Goal: Task Accomplishment & Management: Use online tool/utility

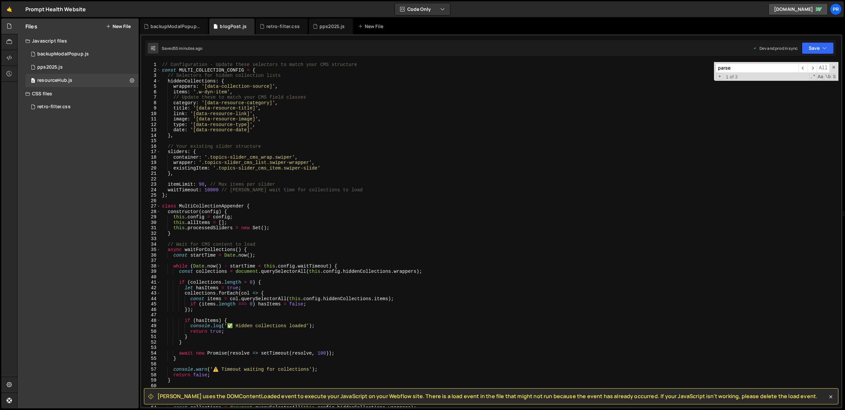
click at [203, 184] on div "// Configuration - Update these selectors to match your CMS structure const MUL…" at bounding box center [500, 240] width 678 height 356
click at [825, 46] on icon "button" at bounding box center [824, 48] width 5 height 7
click at [808, 86] on div "Save to Production S" at bounding box center [795, 86] width 69 height 7
click at [201, 185] on div "// Configuration - Update these selectors to match your CMS structure const MUL…" at bounding box center [500, 240] width 678 height 356
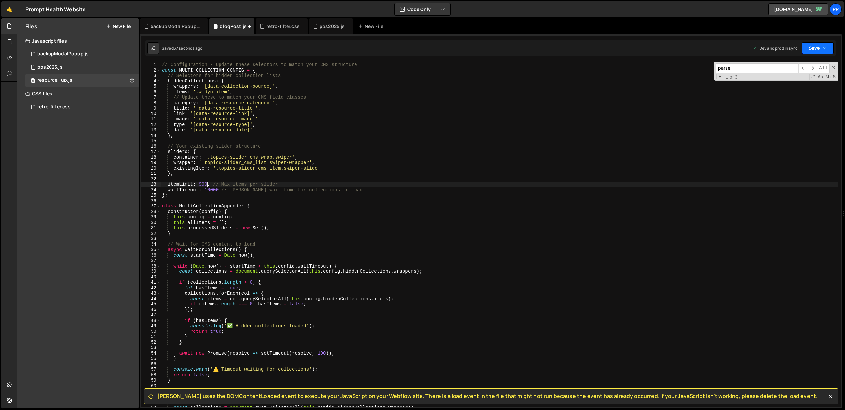
click at [818, 51] on button "Save" at bounding box center [818, 48] width 32 height 12
click at [802, 86] on div "Save to Production S" at bounding box center [795, 86] width 69 height 7
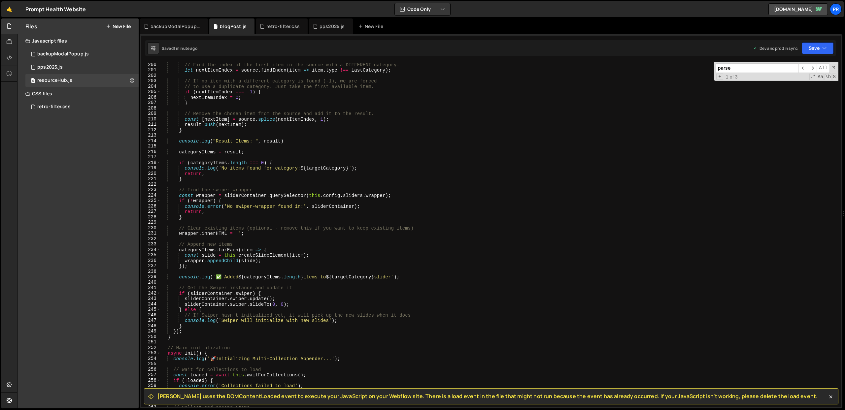
scroll to position [1035, 0]
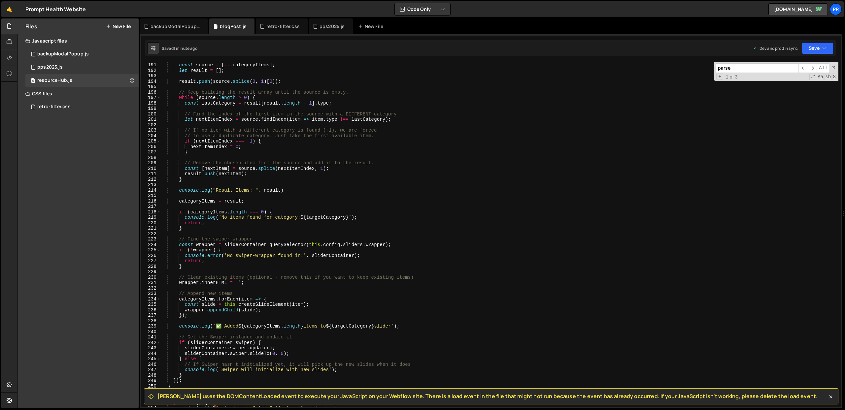
click at [242, 200] on div "// Create a mutable copy of the source array to draw items from. const source =…" at bounding box center [500, 235] width 678 height 356
type textarea "categoryItems = result.slice(0,9);"
click at [328, 194] on div "// Create a mutable copy of the source array to draw items from. const source =…" at bounding box center [500, 235] width 678 height 356
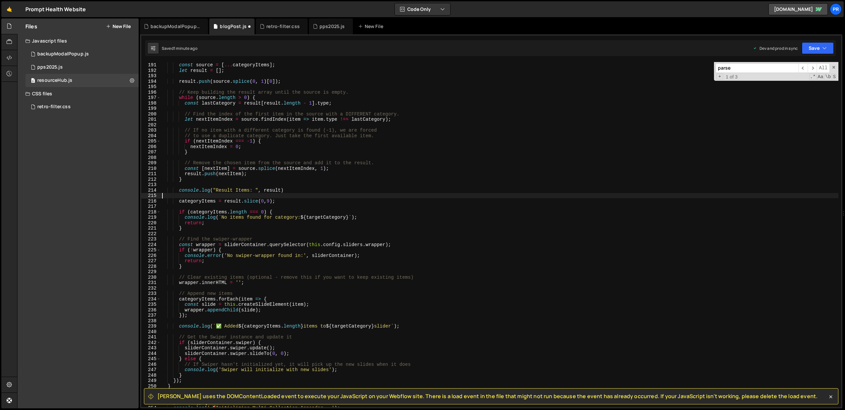
scroll to position [0, 0]
click at [822, 49] on icon "button" at bounding box center [824, 48] width 5 height 7
click at [809, 95] on div "Saved 1 minute ago" at bounding box center [795, 93] width 69 height 8
click at [214, 194] on div "// Create a mutable copy of the source array to draw items from. const source =…" at bounding box center [500, 235] width 678 height 356
click at [226, 195] on div "// Create a mutable copy of the source array to draw items from. const source =…" at bounding box center [500, 235] width 678 height 356
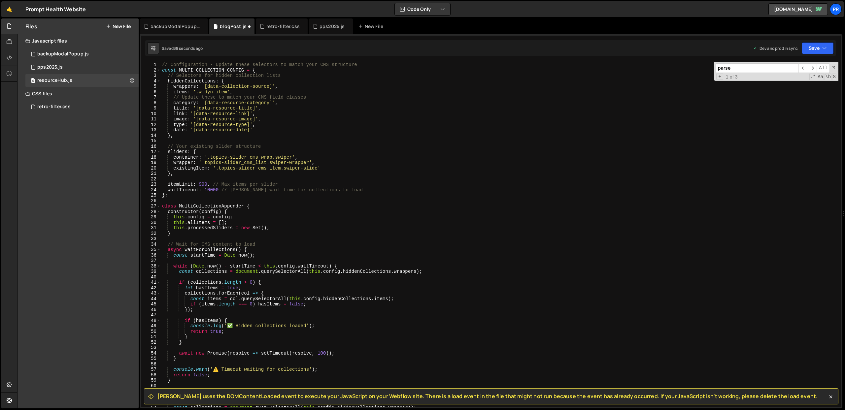
click at [178, 151] on div "// Configuration - Update these selectors to match your CMS structure const MUL…" at bounding box center [500, 240] width 678 height 356
click at [178, 185] on div "// Configuration - Update these selectors to match your CMS structure const MUL…" at bounding box center [500, 240] width 678 height 356
type textarea "itemLimit: 999, // Max items per slider"
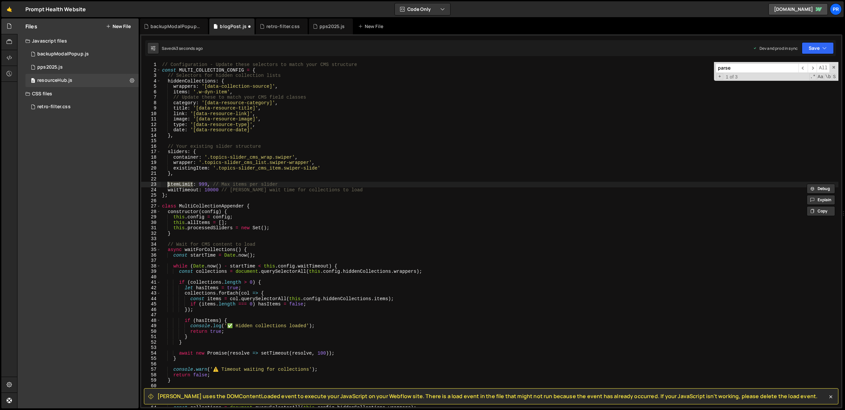
type input "itemLimit"
click at [812, 68] on span "​" at bounding box center [812, 68] width 9 height 10
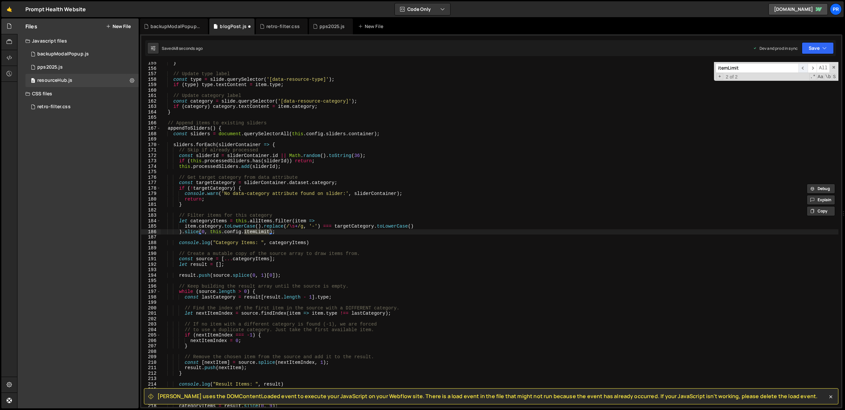
click at [804, 67] on span "​" at bounding box center [803, 68] width 9 height 10
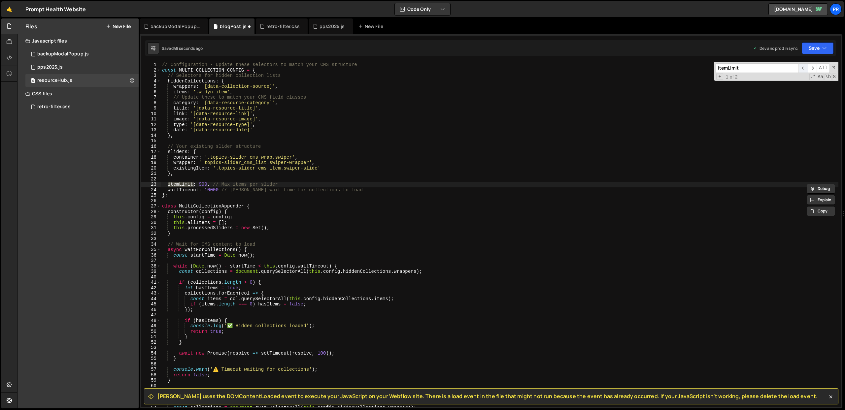
scroll to position [0, 0]
drag, startPoint x: 179, startPoint y: 70, endPoint x: 244, endPoint y: 69, distance: 65.4
click at [244, 69] on div "// Configuration - Update these selectors to match your CMS structure const MUL…" at bounding box center [500, 240] width 678 height 356
drag, startPoint x: 287, startPoint y: 185, endPoint x: 251, endPoint y: 186, distance: 36.3
click at [254, 186] on div "// Configuration - Update these selectors to match your CMS structure const MUL…" at bounding box center [500, 240] width 678 height 356
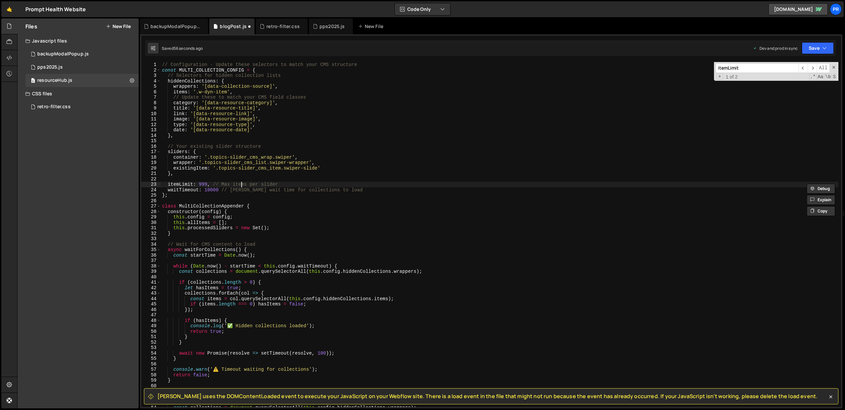
click at [240, 185] on div "// Configuration - Update these selectors to match your CMS structure const MUL…" at bounding box center [500, 240] width 678 height 356
drag, startPoint x: 279, startPoint y: 185, endPoint x: 245, endPoint y: 185, distance: 34.7
click at [244, 185] on div "// Configuration - Update these selectors to match your CMS structure const MUL…" at bounding box center [500, 240] width 678 height 356
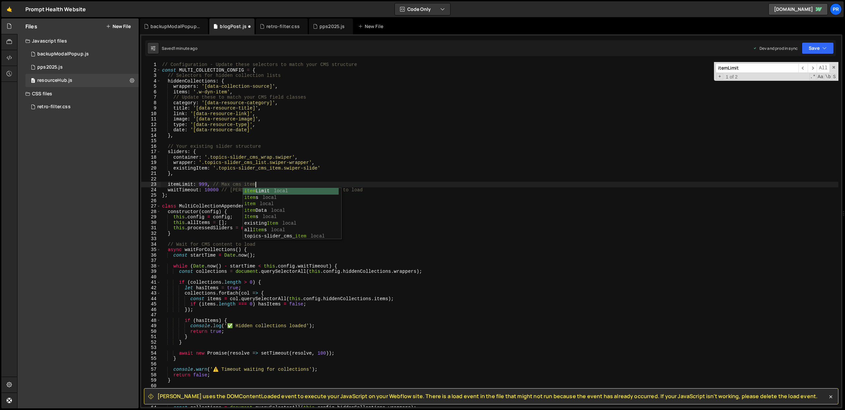
scroll to position [0, 6]
type textarea "itemLimit: 999, // Max cms items"
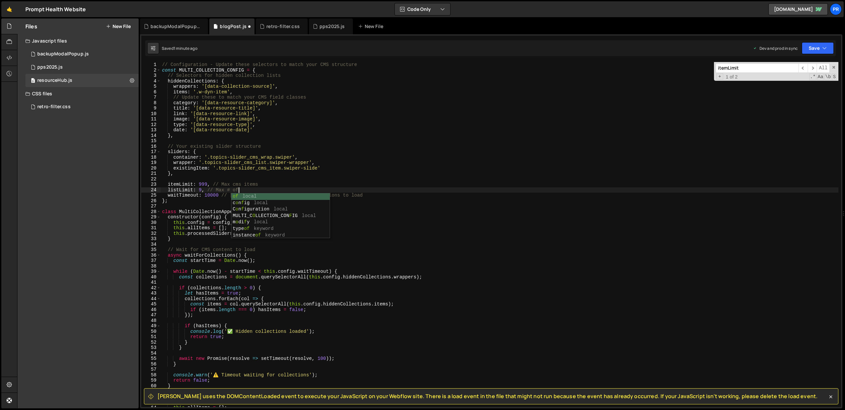
scroll to position [0, 5]
click at [232, 184] on div "// Configuration - Update these selectors to match your CMS structure const MUL…" at bounding box center [500, 240] width 678 height 356
click at [281, 186] on div "// Configuration - Update these selectors to match your CMS structure const MUL…" at bounding box center [500, 240] width 678 height 356
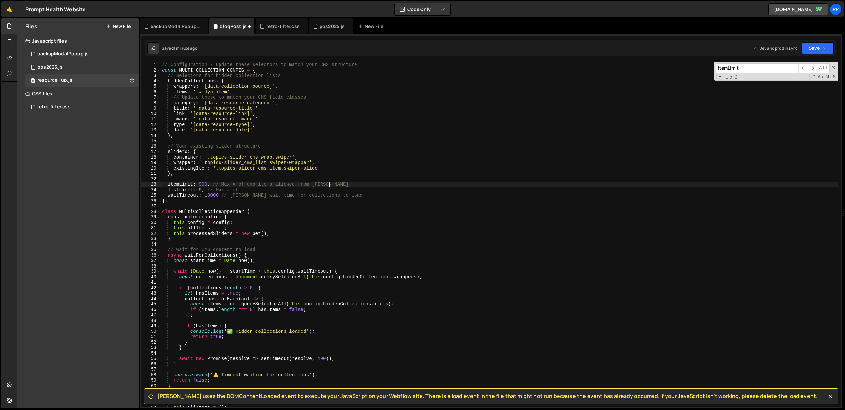
click at [315, 185] on div "// Configuration - Update these selectors to match your CMS structure const MUL…" at bounding box center [500, 240] width 678 height 356
click at [265, 173] on div "// Configuration - Update these selectors to match your CMS structure const MUL…" at bounding box center [500, 240] width 678 height 356
click at [254, 189] on div "// Configuration - Update these selectors to match your CMS structure const MUL…" at bounding box center [500, 240] width 678 height 356
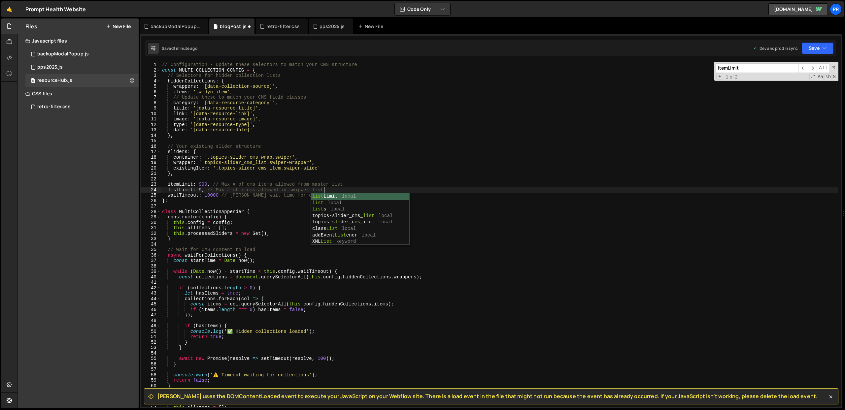
click at [252, 172] on div "// Configuration - Update these selectors to match your CMS structure const MUL…" at bounding box center [500, 240] width 678 height 356
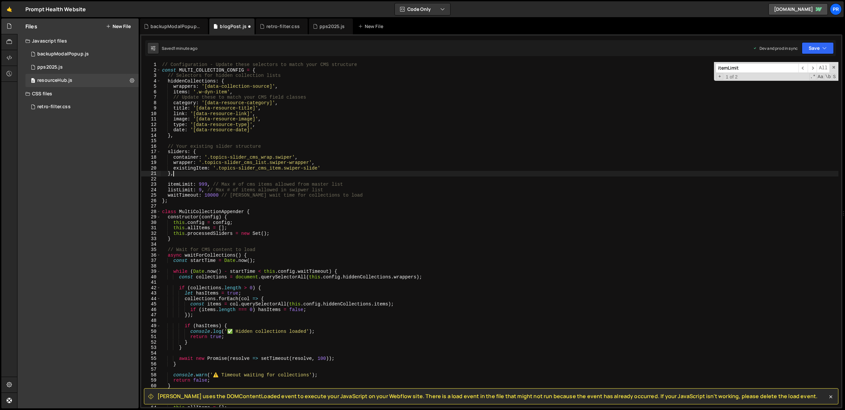
click at [184, 189] on div "// Configuration - Update these selectors to match your CMS structure const MUL…" at bounding box center [500, 240] width 678 height 356
click at [254, 69] on div "// Configuration - Update these selectors to match your CMS structure const MUL…" at bounding box center [500, 240] width 678 height 356
drag, startPoint x: 180, startPoint y: 71, endPoint x: 243, endPoint y: 70, distance: 63.4
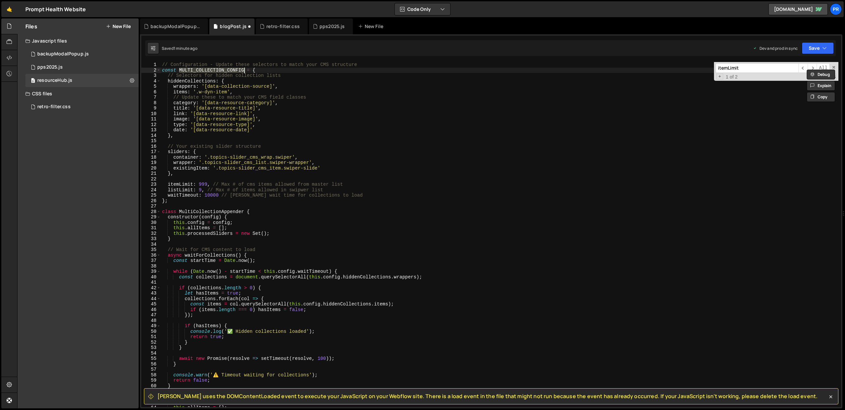
click at [243, 70] on div "// Configuration - Update these selectors to match your CMS structure const MUL…" at bounding box center [500, 240] width 678 height 356
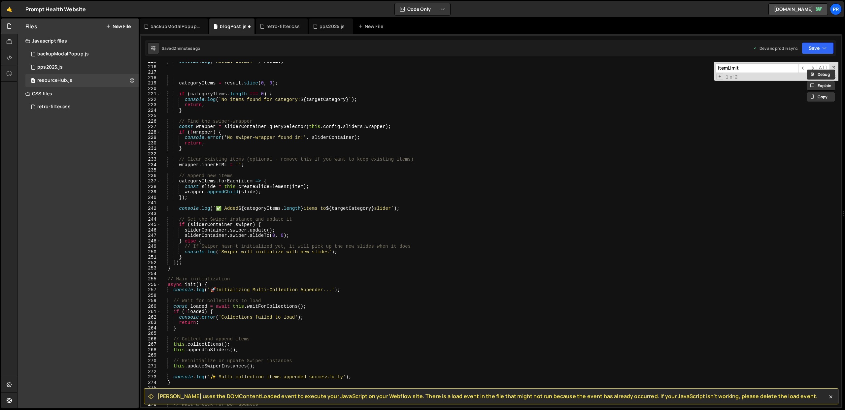
scroll to position [1131, 0]
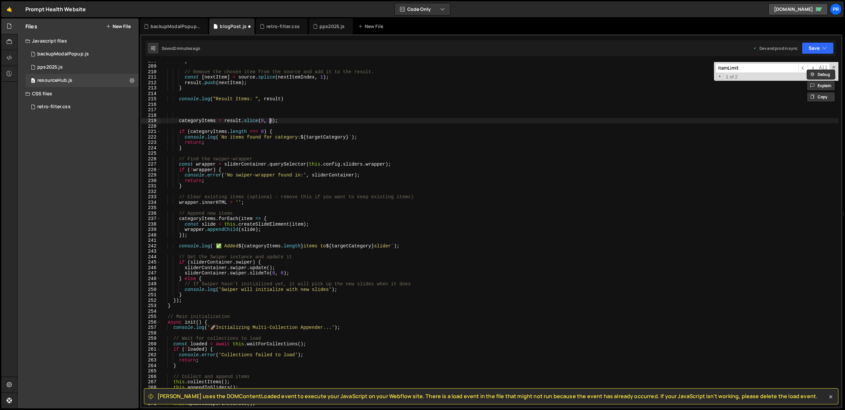
click at [270, 121] on div "} // Remove the chosen item from the source and add it to the result. const [ n…" at bounding box center [500, 236] width 678 height 356
paste textarea "MULTI_COLLECTION_CONFIG"
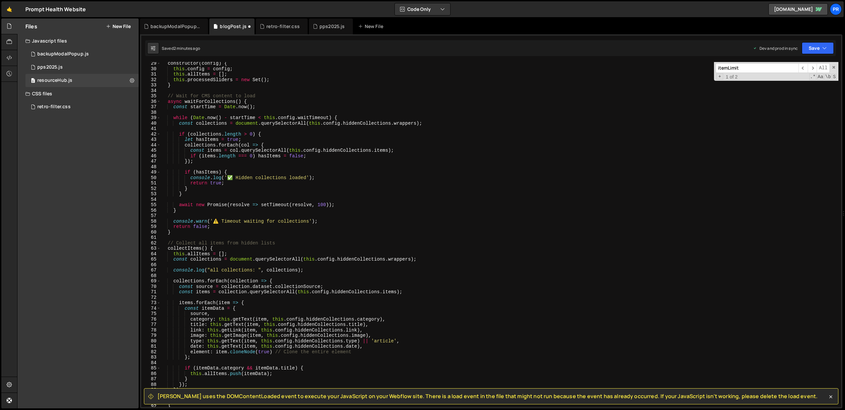
scroll to position [0, 0]
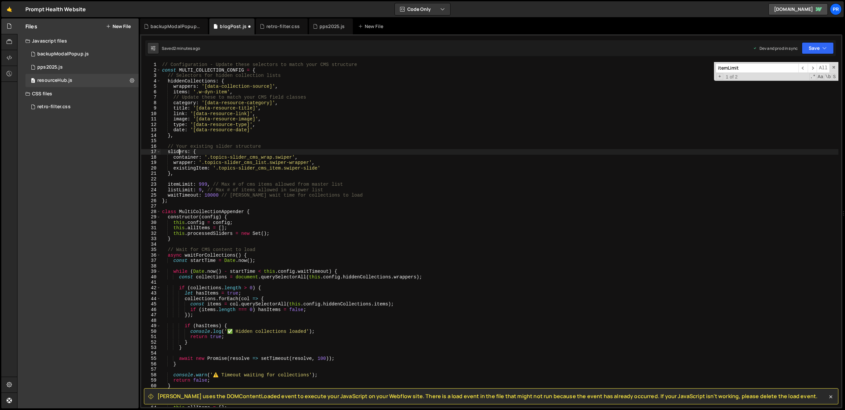
click at [178, 152] on div "// Configuration - Update these selectors to match your CMS structure const MUL…" at bounding box center [500, 240] width 678 height 356
click at [189, 81] on div "// Configuration - Update these selectors to match your CMS structure const MUL…" at bounding box center [500, 240] width 678 height 356
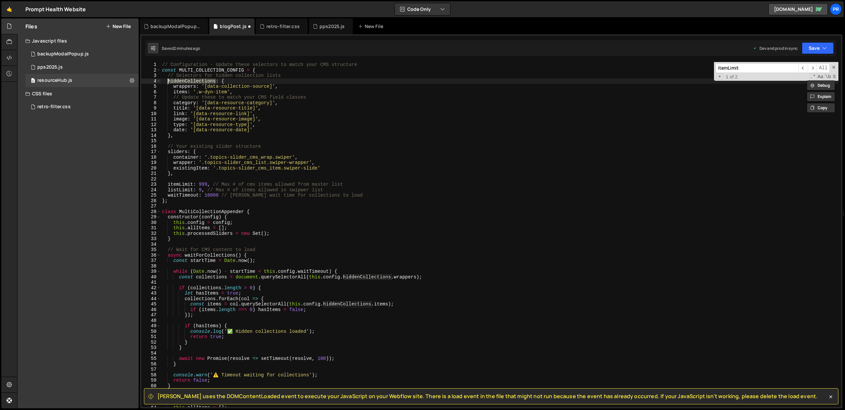
click at [253, 69] on div "// Configuration - Update these selectors to match your CMS structure const MUL…" at bounding box center [500, 240] width 678 height 356
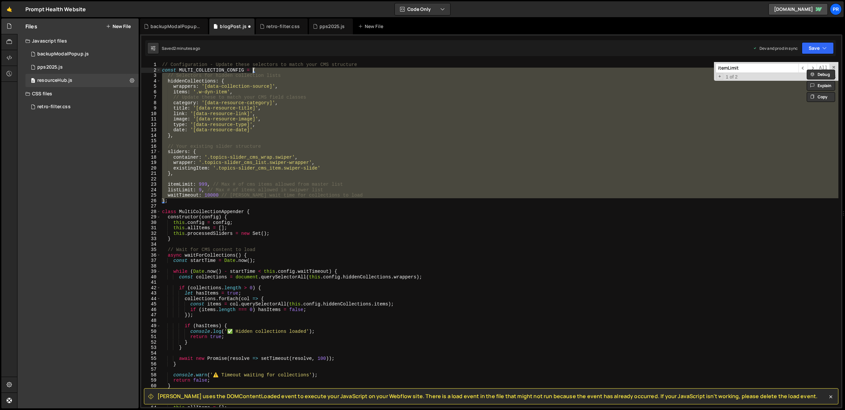
click at [178, 186] on div "// Configuration - Update these selectors to match your CMS structure const MUL…" at bounding box center [500, 234] width 678 height 345
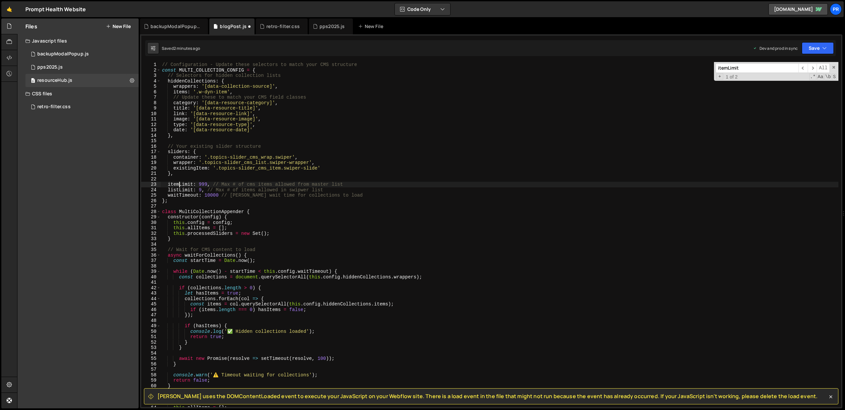
click at [177, 190] on div "// Configuration - Update these selectors to match your CMS structure const MUL…" at bounding box center [500, 240] width 678 height 356
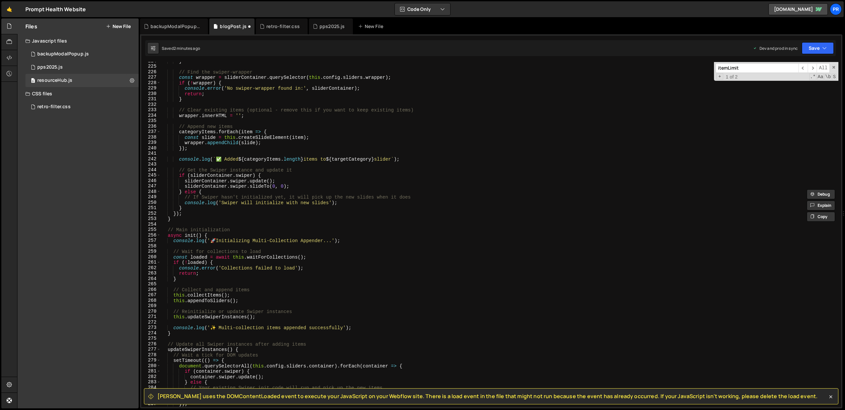
scroll to position [1218, 0]
click at [247, 201] on div "} // Find the swiper-wrapper const wrapper = sliderContainer . querySelector ( …" at bounding box center [500, 236] width 678 height 356
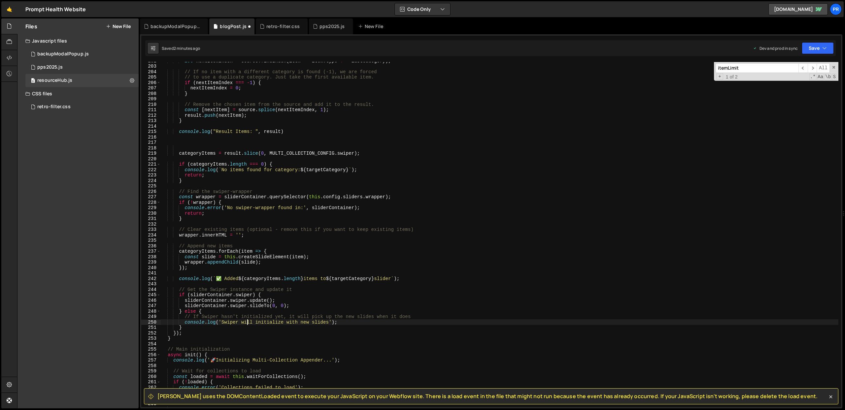
scroll to position [1099, 0]
click at [343, 153] on div "let nextItemIndex = source . findIndex ( item => item . type !== lastCategory )…" at bounding box center [500, 236] width 678 height 356
paste textarea "listLimit"
type textarea "categoryItems = result.slice(0, MULTI_COLLECTION_CONFIG.listLimit);"
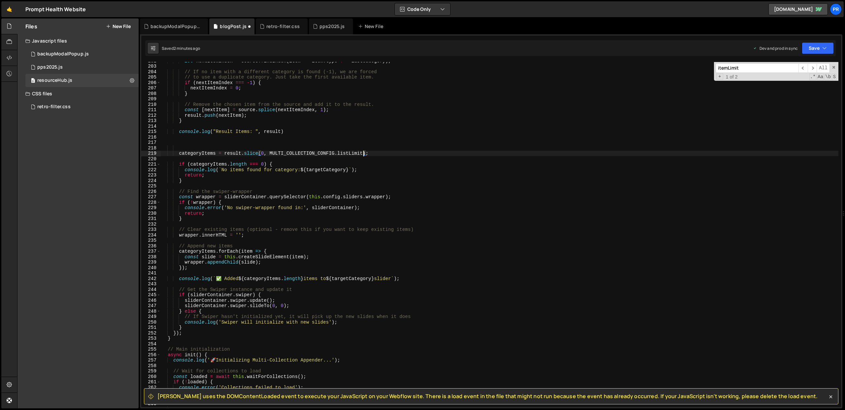
click at [406, 153] on div "let nextItemIndex = source . findIndex ( item => item . type !== lastCategory )…" at bounding box center [500, 236] width 678 height 356
drag, startPoint x: 811, startPoint y: 49, endPoint x: 800, endPoint y: 67, distance: 20.7
click at [810, 49] on button "Save" at bounding box center [818, 48] width 32 height 12
click at [790, 85] on div "Save to Production S" at bounding box center [795, 86] width 69 height 7
